Goal: Check status

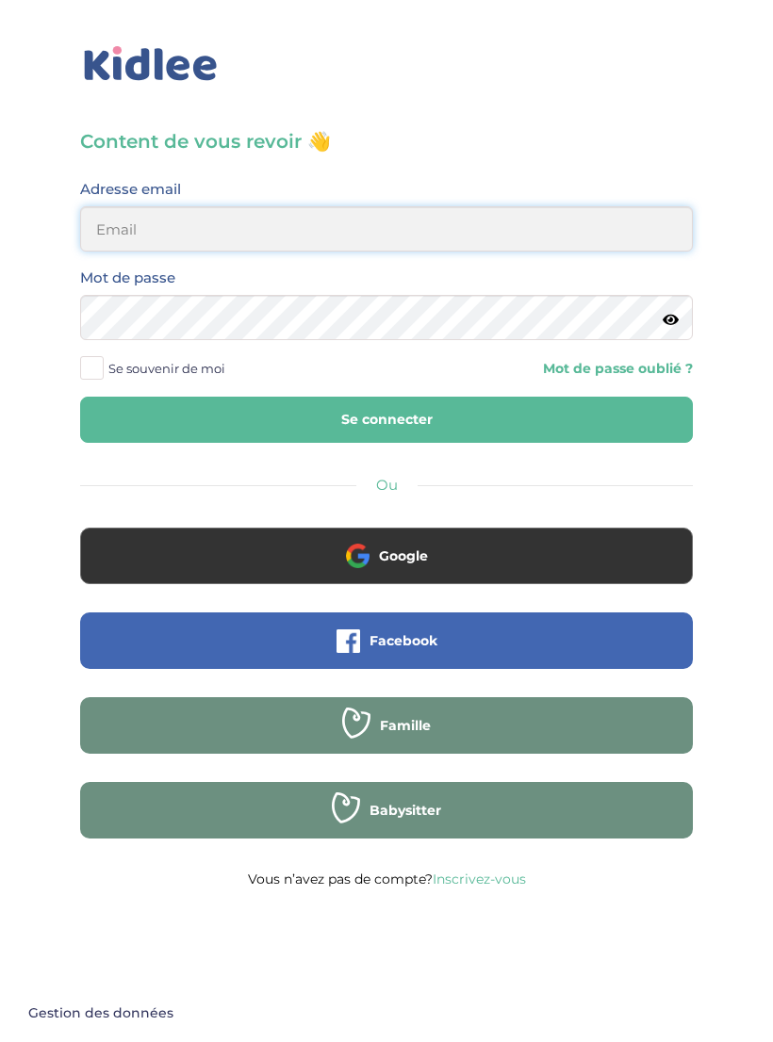
click at [529, 227] on input "email" at bounding box center [386, 228] width 613 height 45
type input "nath.correasan@outlook.fr"
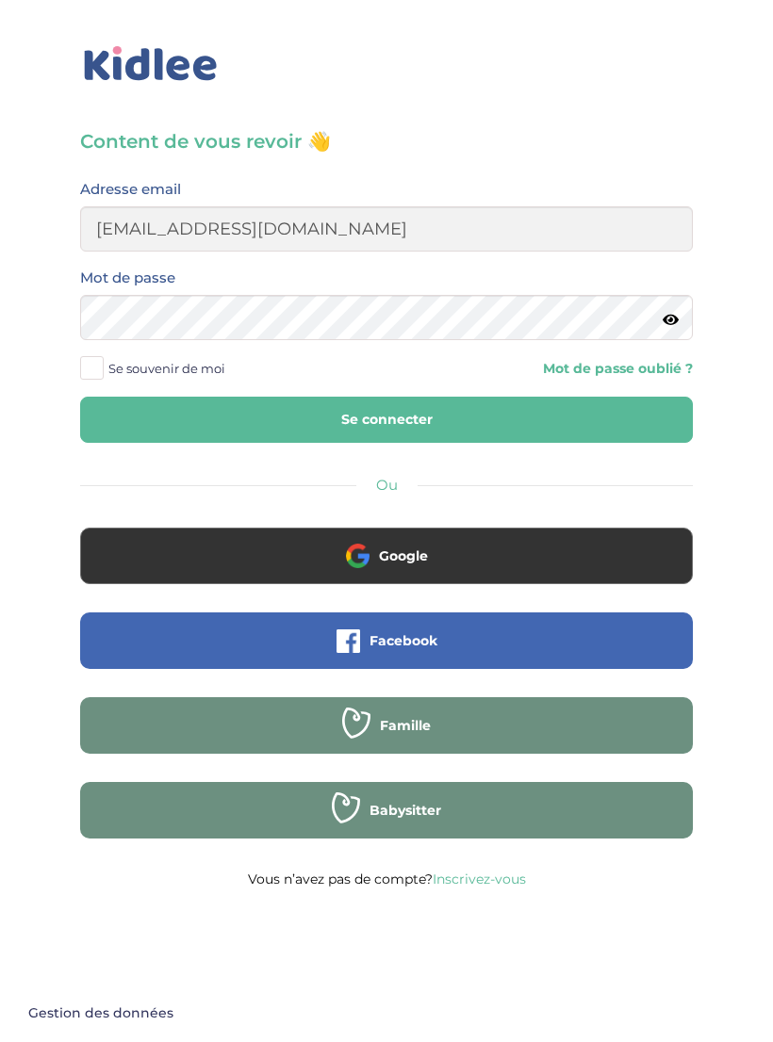
click at [386, 419] on button "Se connecter" at bounding box center [386, 420] width 613 height 46
click at [623, 423] on button "Se connecter" at bounding box center [386, 420] width 613 height 46
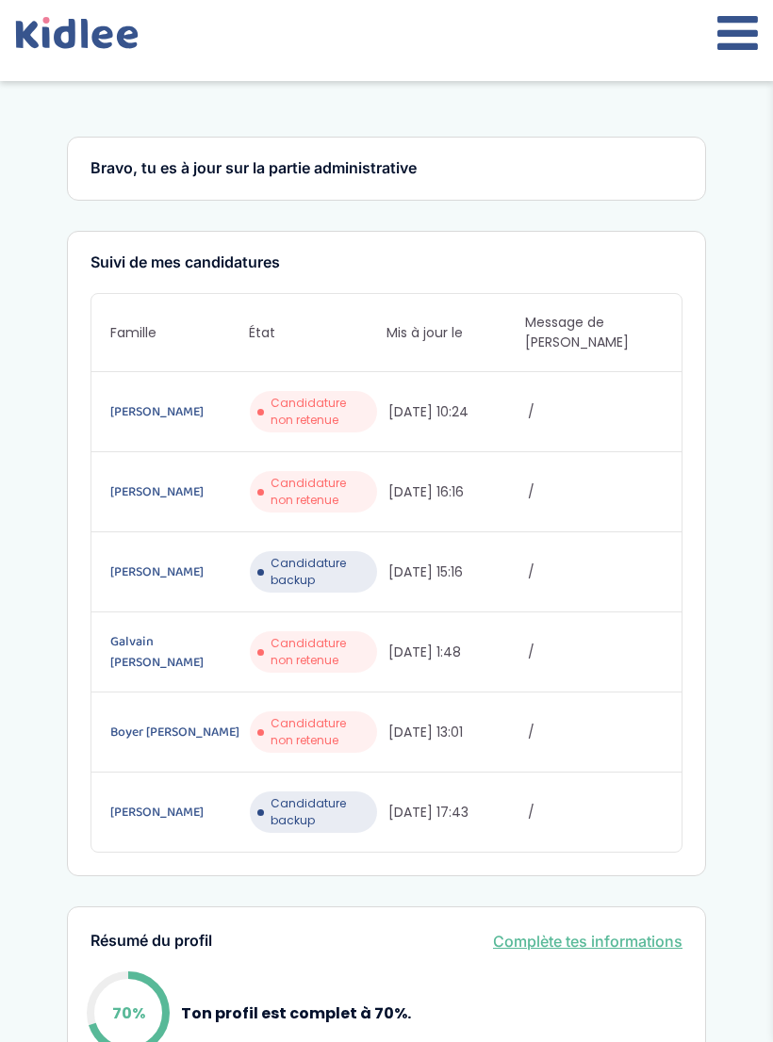
click at [726, 41] on icon at bounding box center [737, 32] width 41 height 47
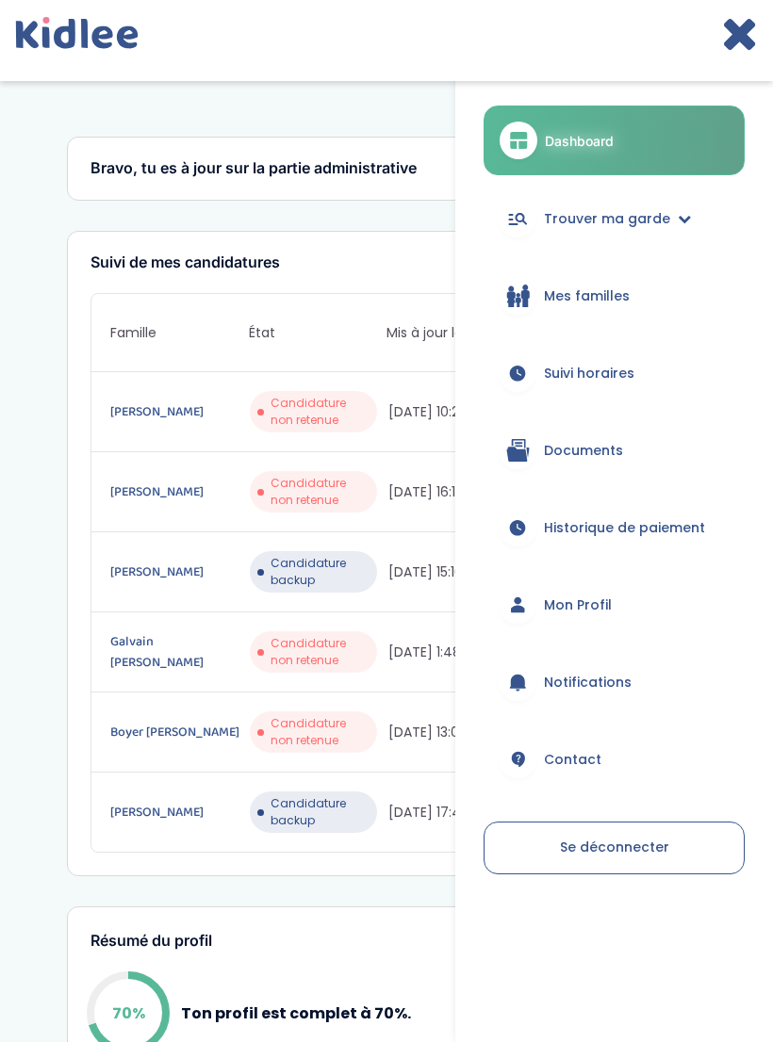
click at [392, 275] on div "Suivi de mes candidatures Famille État Mis à jour le Message de [PERSON_NAME] C…" at bounding box center [386, 554] width 639 height 647
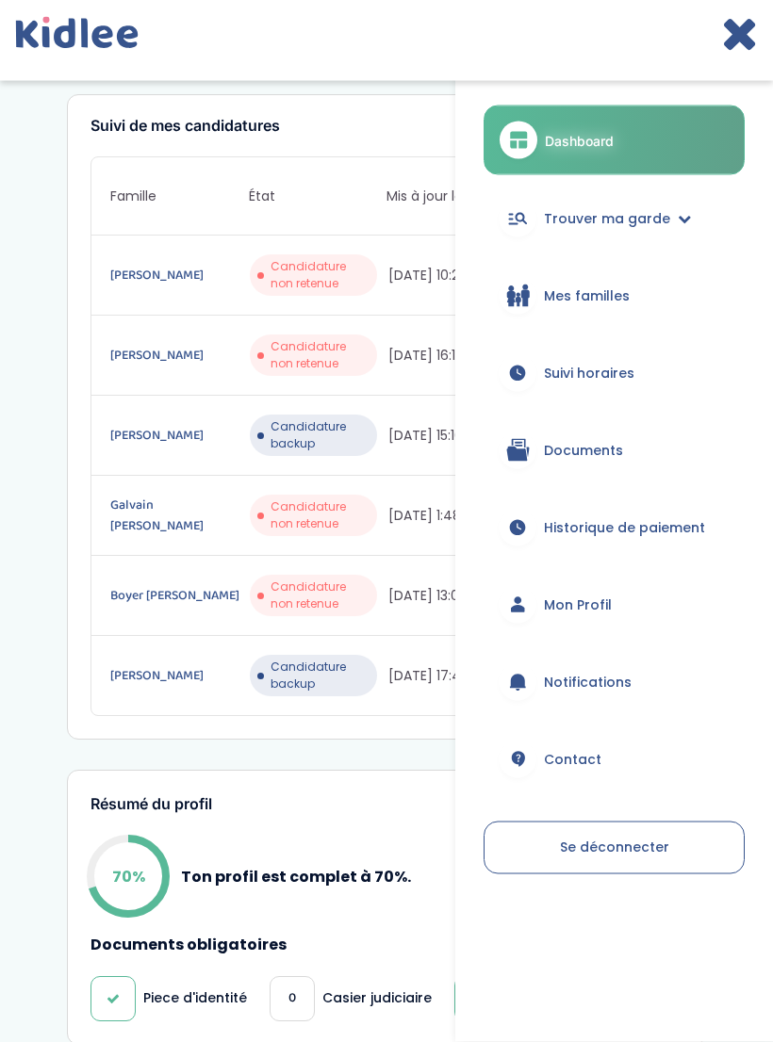
click at [730, 64] on button at bounding box center [739, 40] width 37 height 62
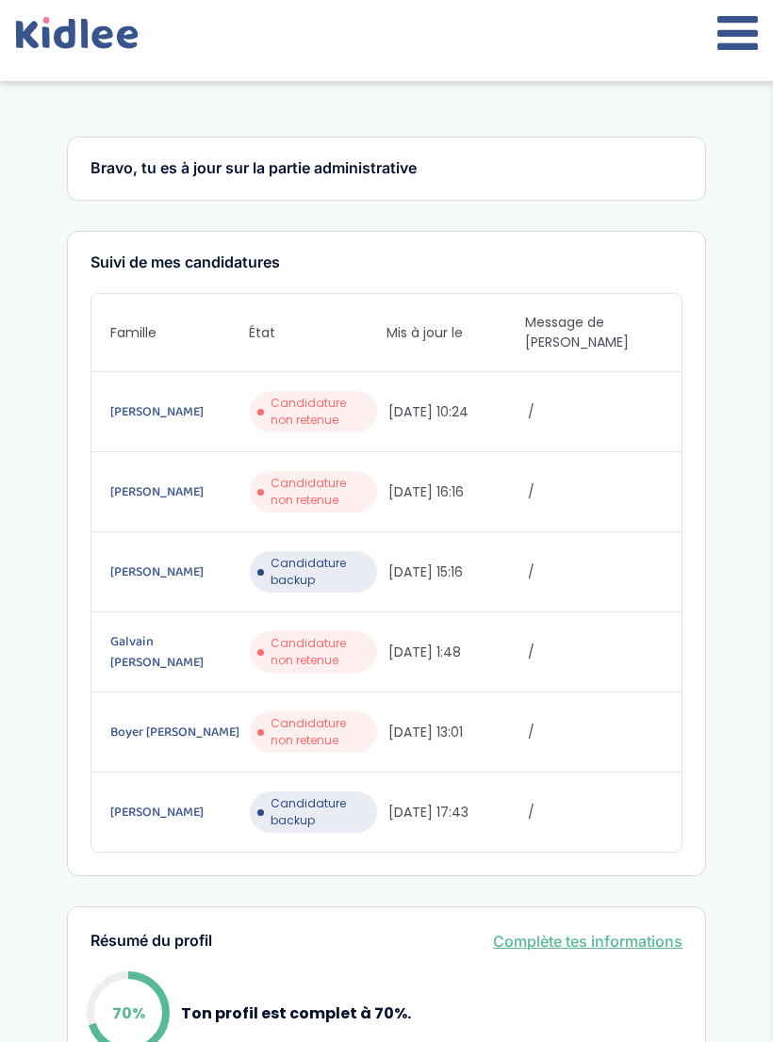
click at [736, 38] on icon at bounding box center [737, 32] width 41 height 47
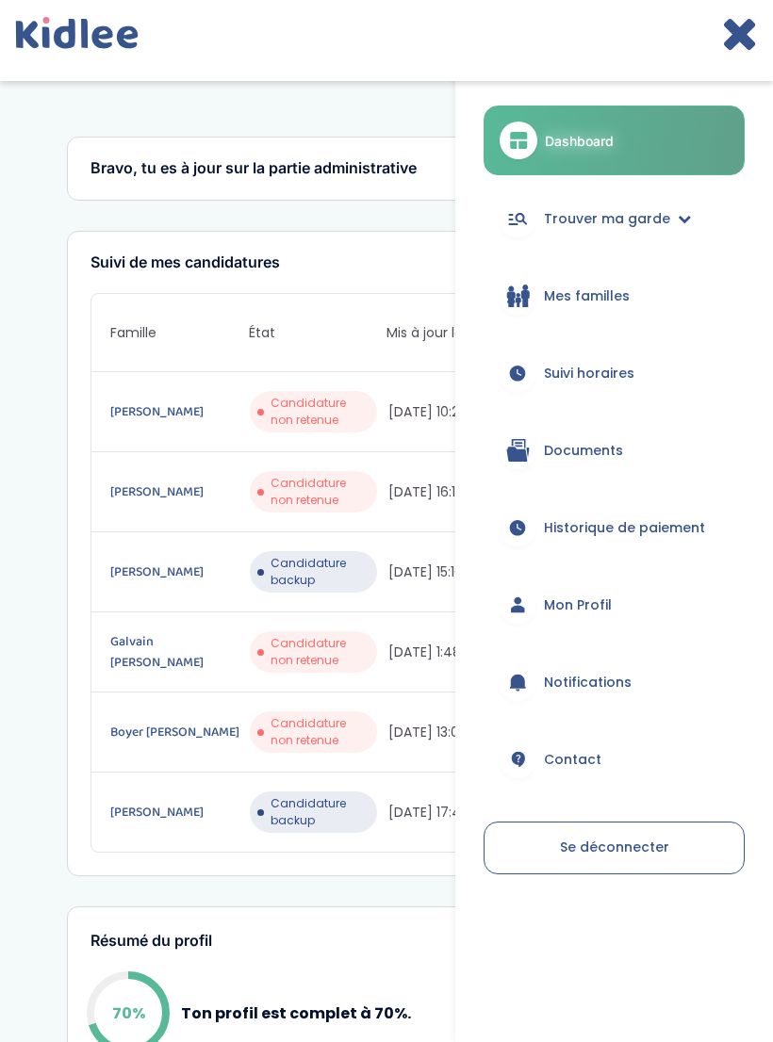
click at [618, 375] on span "Suivi horaires" at bounding box center [589, 374] width 90 height 20
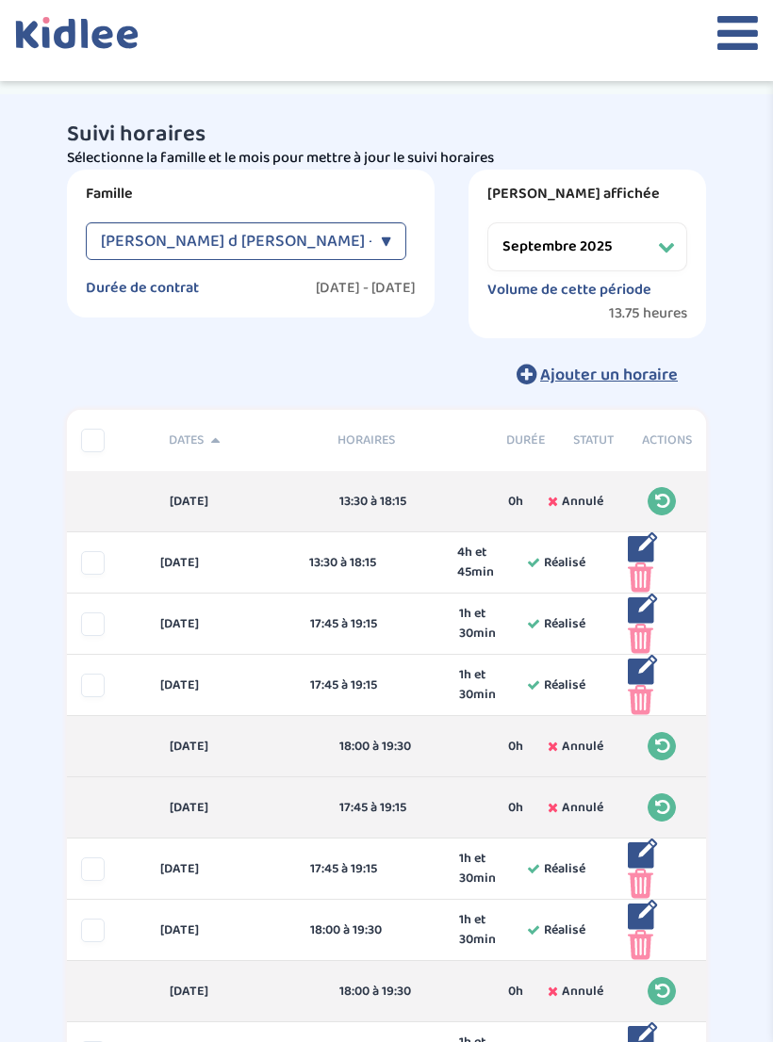
select select "septembre 2025"
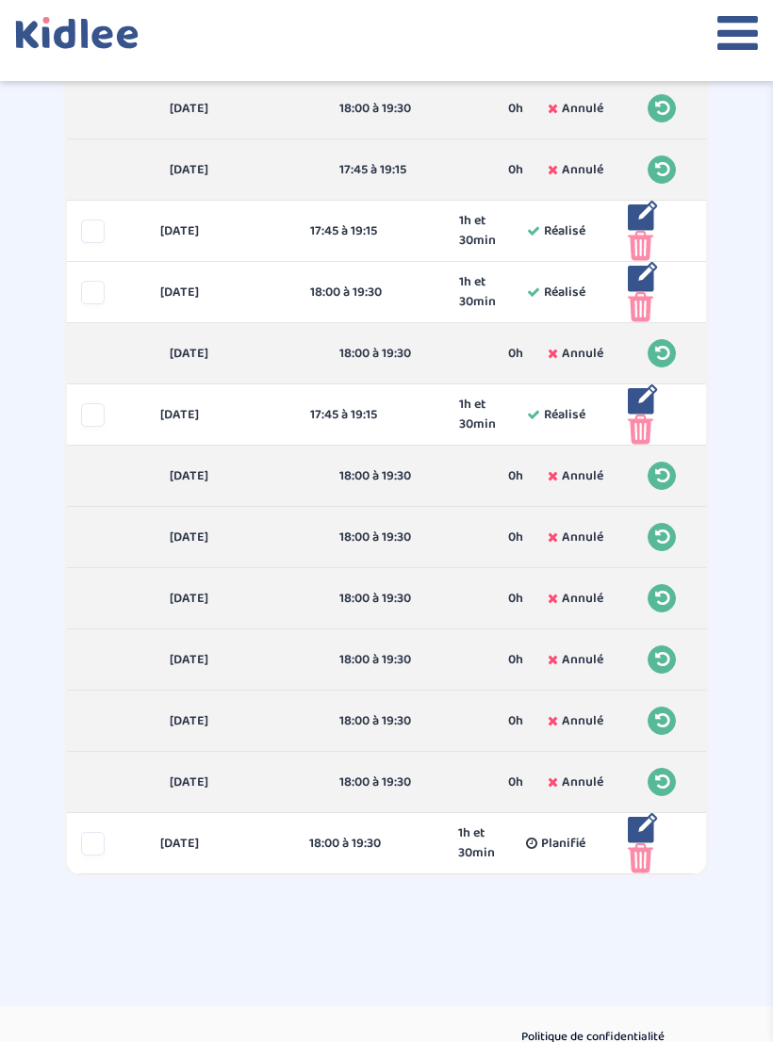
scroll to position [658, 0]
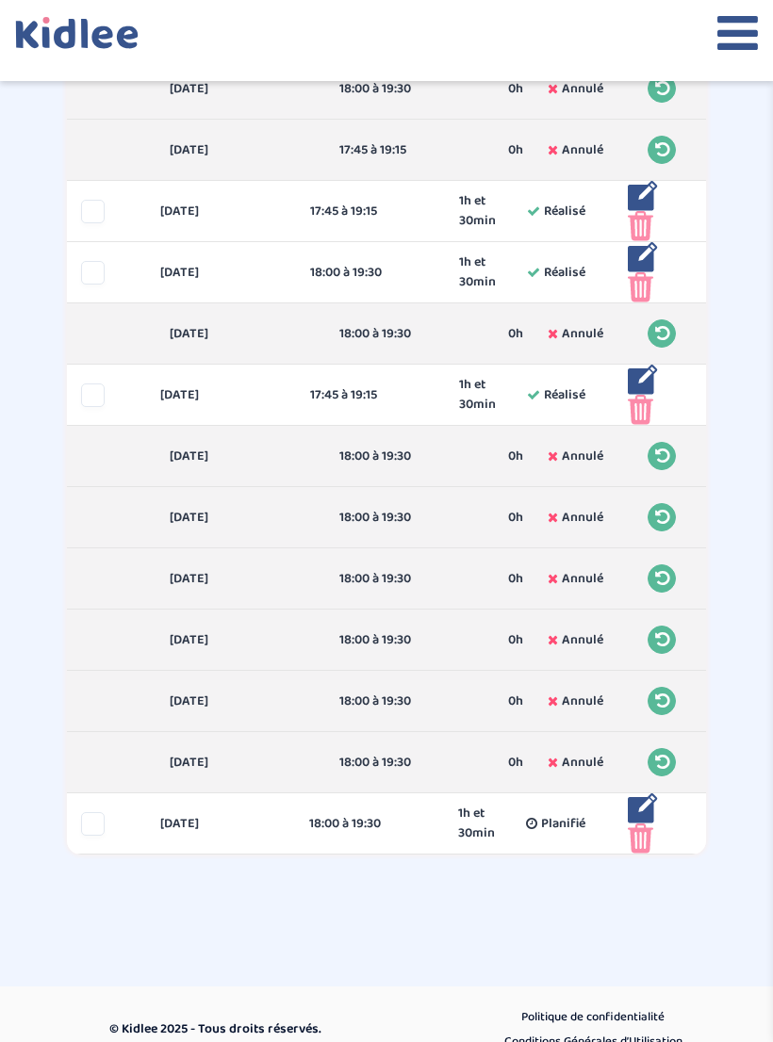
click at [631, 833] on img at bounding box center [640, 839] width 25 height 30
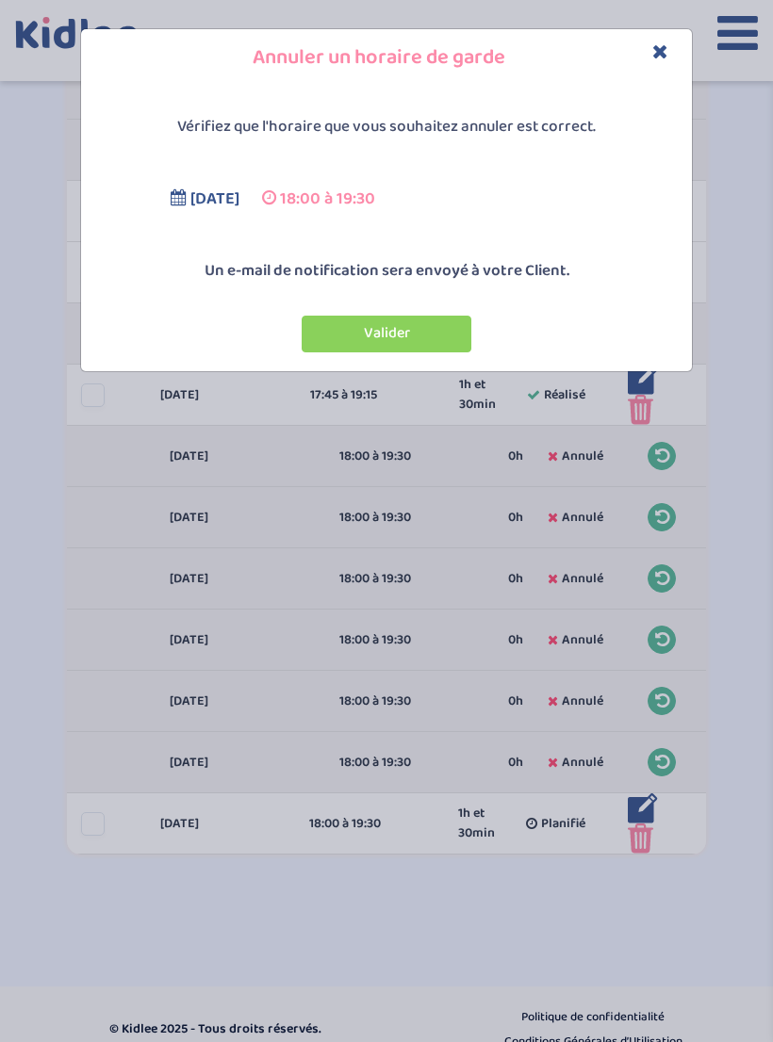
click at [454, 330] on button "Valider" at bounding box center [387, 334] width 170 height 37
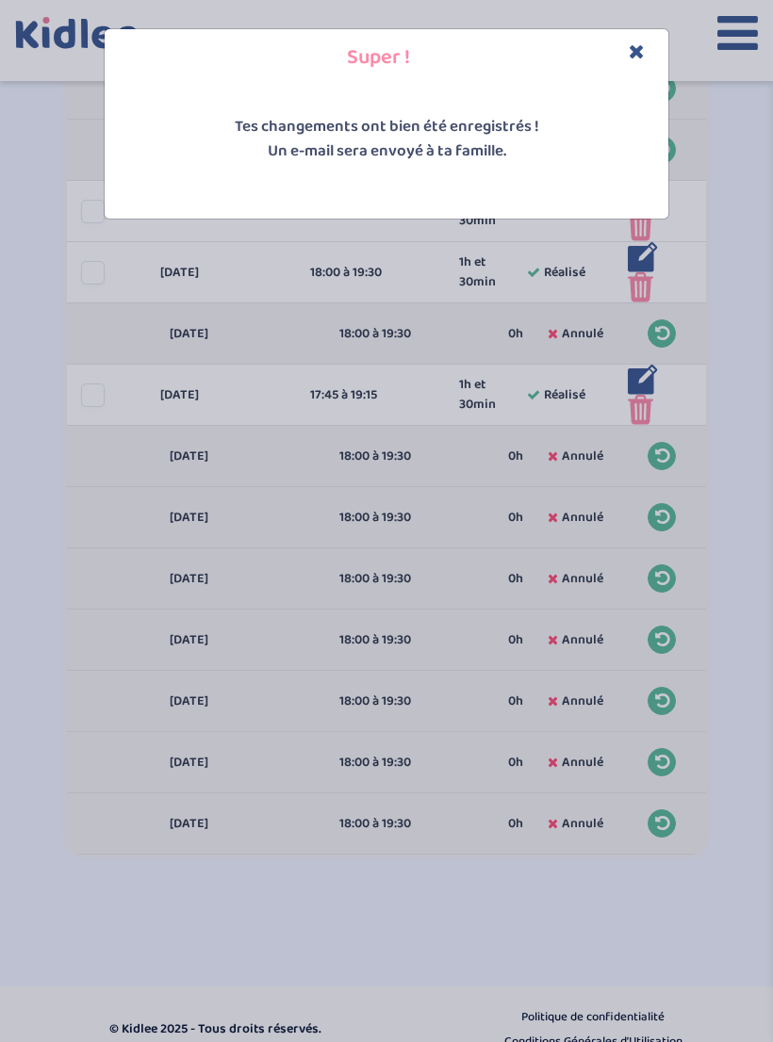
click at [629, 61] on button "Close" at bounding box center [637, 52] width 16 height 22
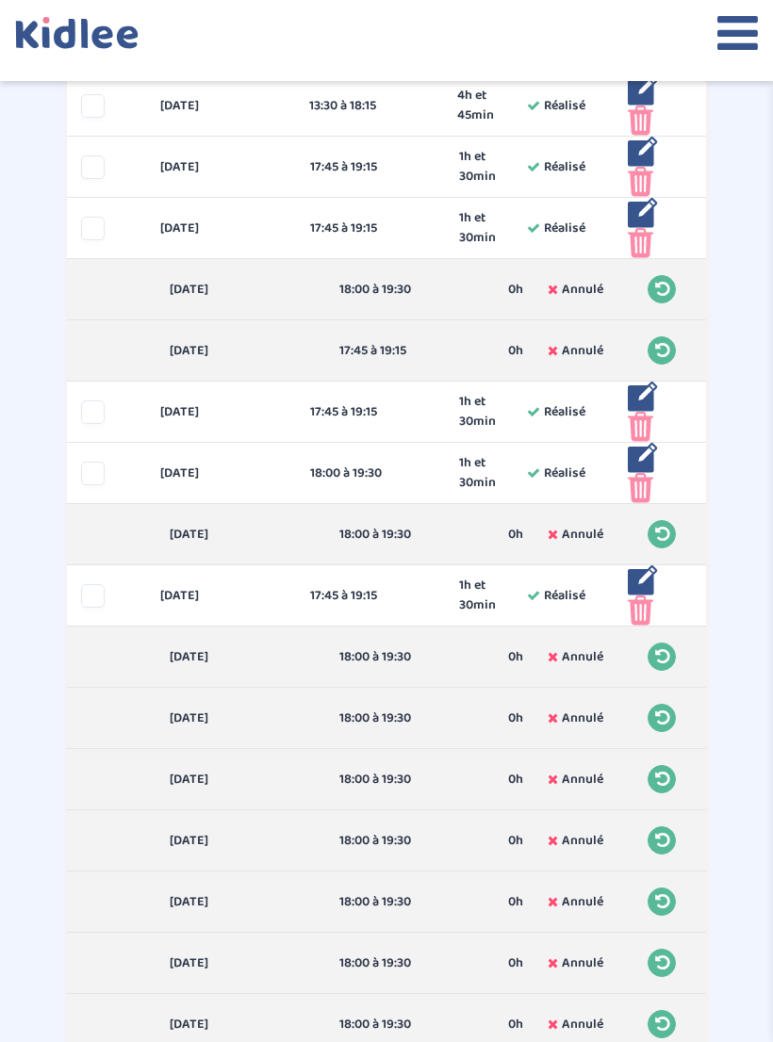
scroll to position [0, 0]
